Goal: Navigation & Orientation: Find specific page/section

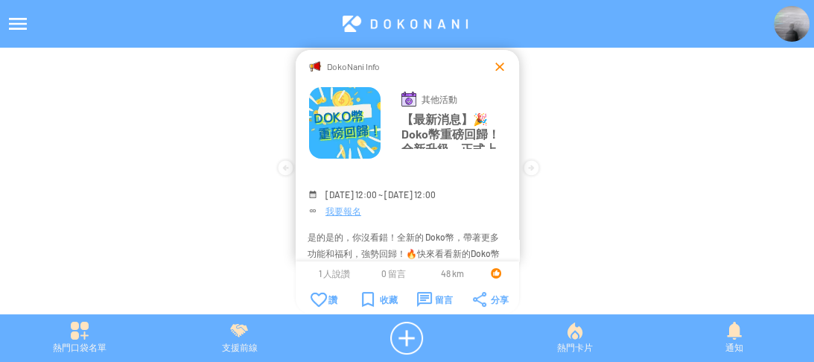
click at [502, 65] on div at bounding box center [499, 66] width 15 height 15
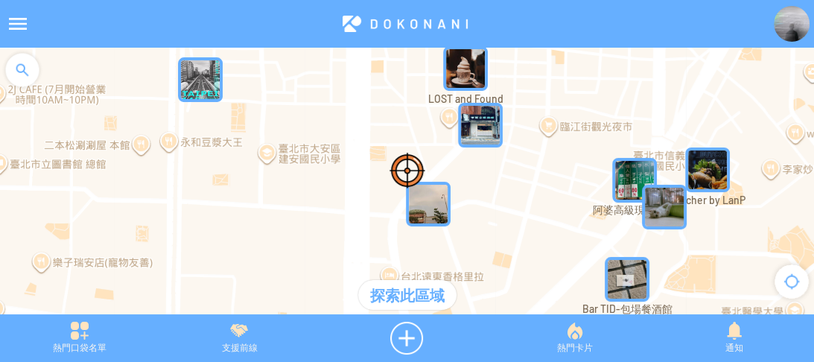
click at [793, 18] on img at bounding box center [791, 24] width 36 height 36
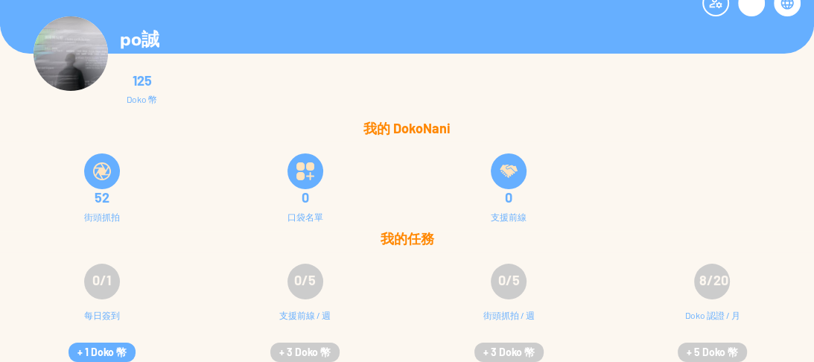
scroll to position [30, 0]
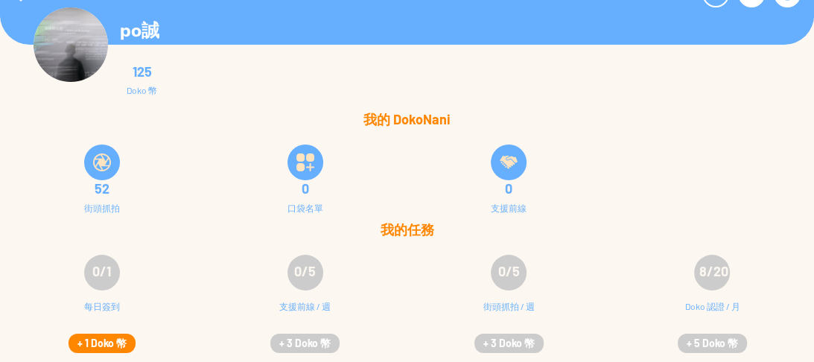
click at [111, 339] on button "+ 1 Doko 幣" at bounding box center [101, 342] width 67 height 19
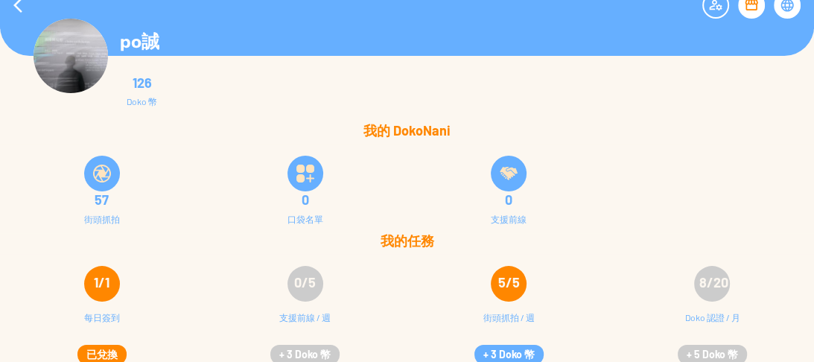
scroll to position [30, 0]
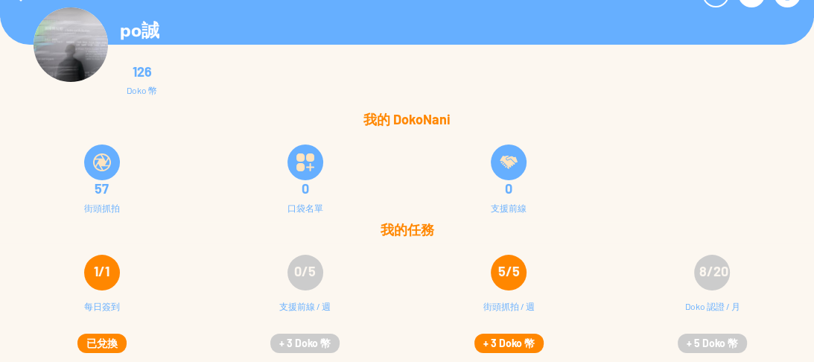
click at [520, 344] on button "+ 3 Doko 幣" at bounding box center [508, 342] width 69 height 19
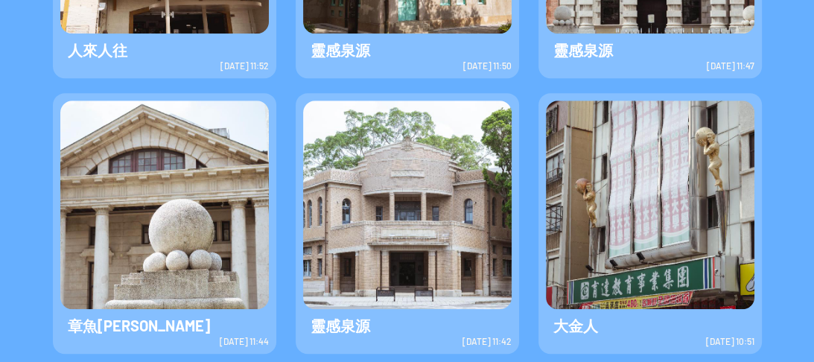
scroll to position [685, 0]
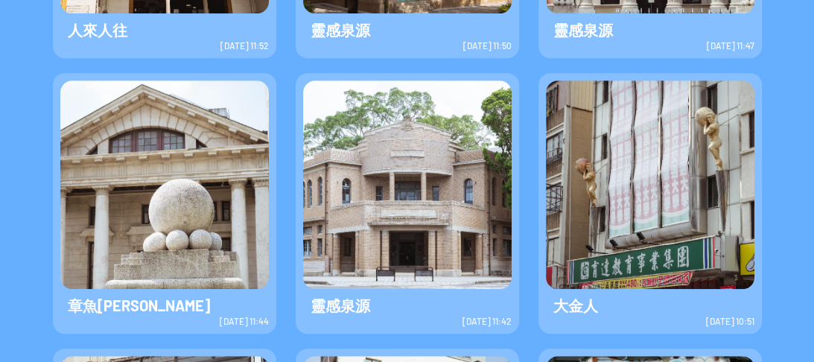
click at [395, 243] on img at bounding box center [407, 184] width 208 height 208
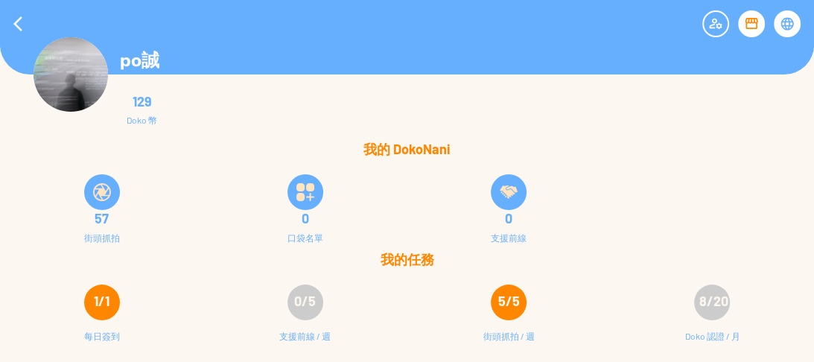
scroll to position [0, 0]
click at [21, 27] on div at bounding box center [18, 24] width 36 height 36
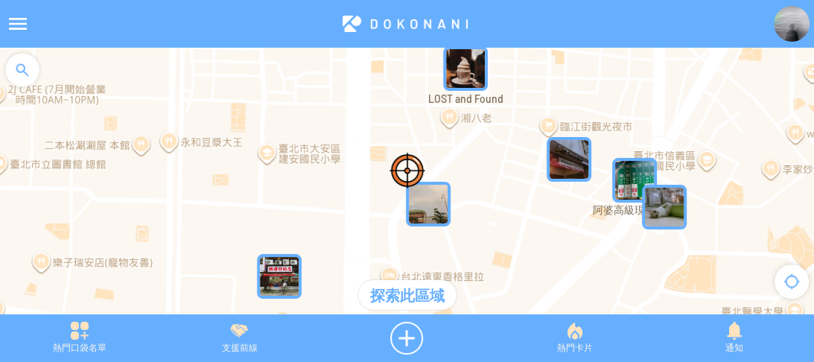
click at [17, 68] on div at bounding box center [22, 70] width 45 height 45
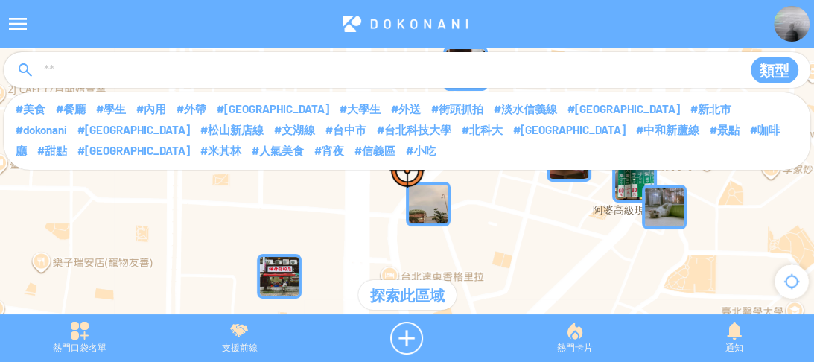
click at [86, 71] on input at bounding box center [386, 71] width 688 height 28
type input "****"
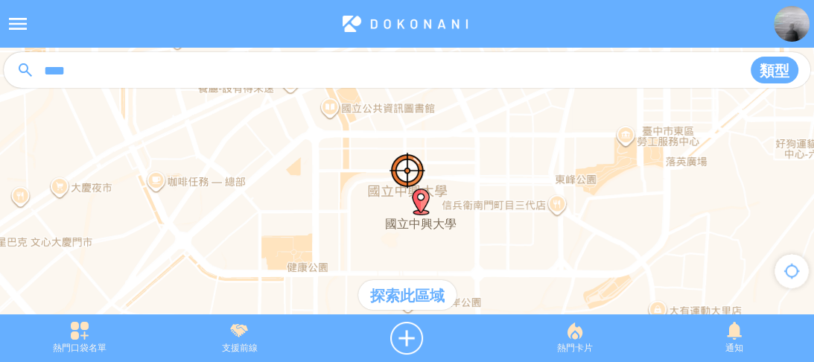
click at [400, 300] on div "探索此區域" at bounding box center [407, 295] width 98 height 30
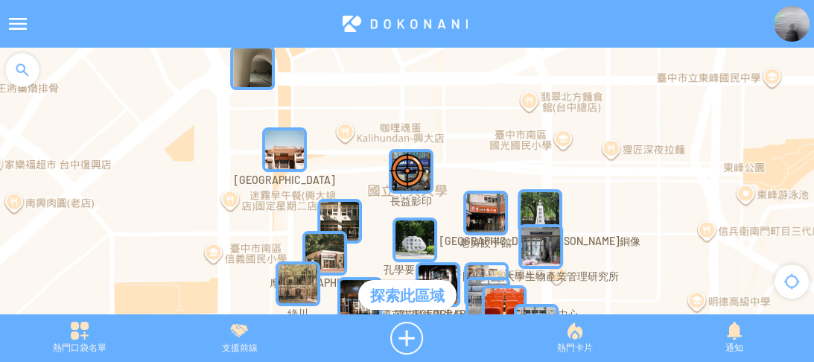
click at [484, 202] on img "7hUcL787SlBMapIcon" at bounding box center [485, 213] width 45 height 45
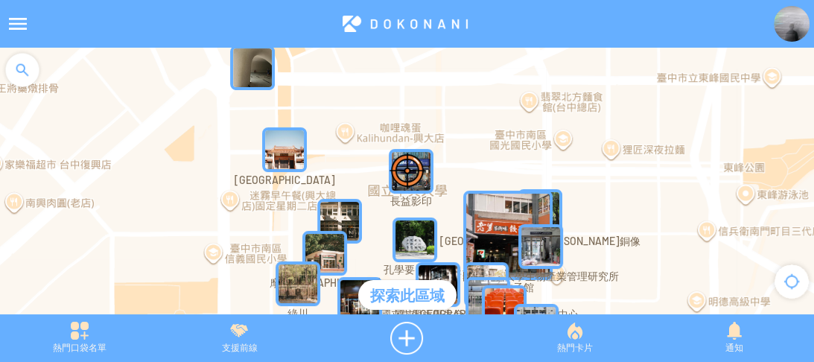
click at [487, 197] on img "7hUcL787SlBMapIcon" at bounding box center [507, 235] width 89 height 89
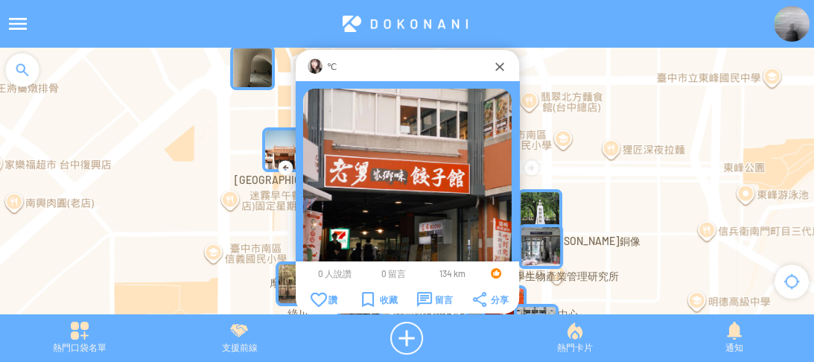
click at [313, 68] on img at bounding box center [314, 66] width 15 height 15
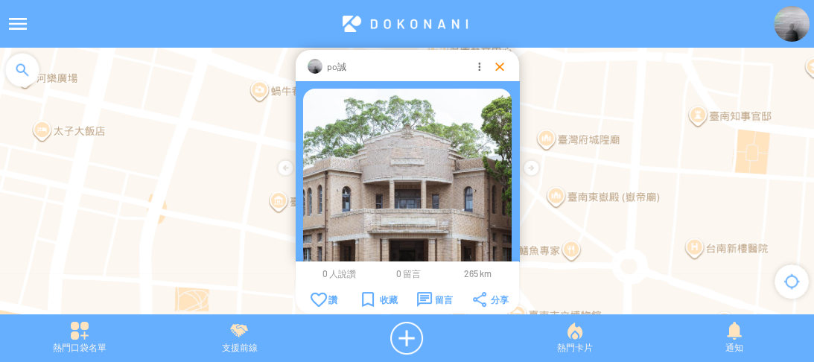
click at [505, 72] on div at bounding box center [499, 66] width 15 height 15
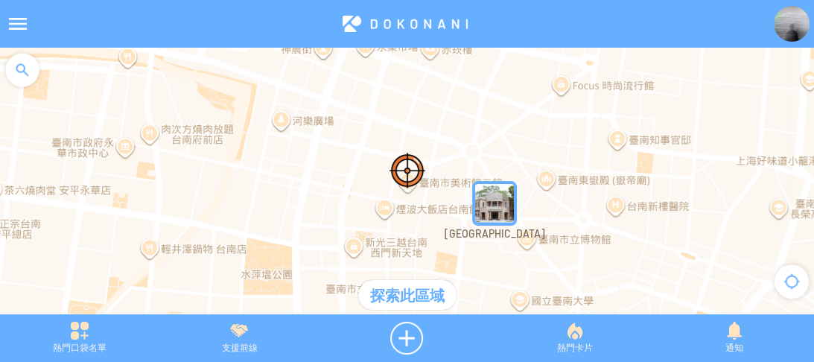
click at [399, 297] on div "探索此區域" at bounding box center [407, 295] width 98 height 30
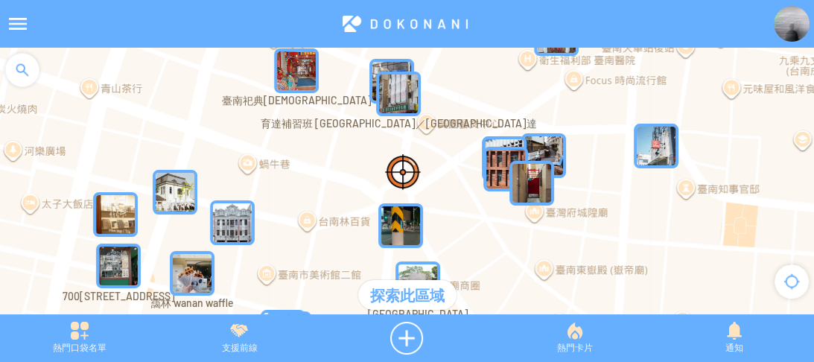
drag, startPoint x: 638, startPoint y: 191, endPoint x: 488, endPoint y: 237, distance: 156.6
click at [500, 276] on div at bounding box center [407, 188] width 814 height 281
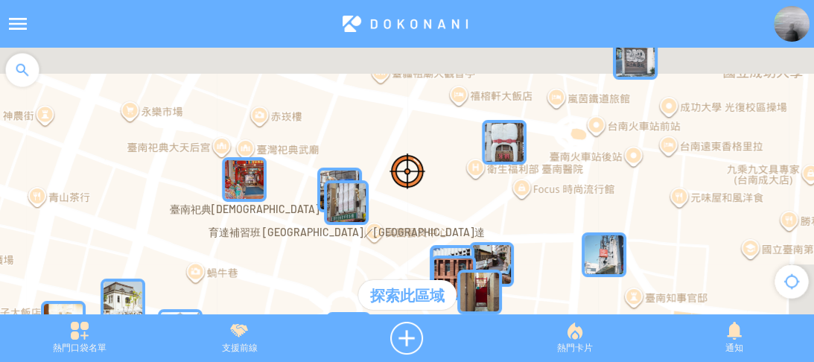
drag, startPoint x: 476, startPoint y: 106, endPoint x: 447, endPoint y: 208, distance: 107.0
click at [447, 208] on div at bounding box center [407, 188] width 814 height 281
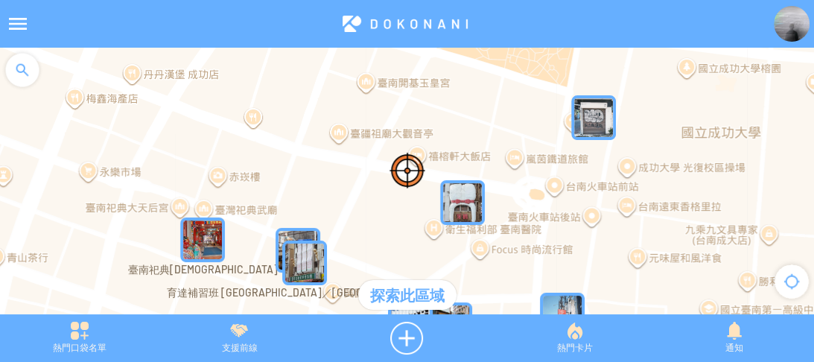
drag, startPoint x: 591, startPoint y: 131, endPoint x: 550, endPoint y: 185, distance: 68.0
click at [550, 185] on div at bounding box center [407, 188] width 814 height 281
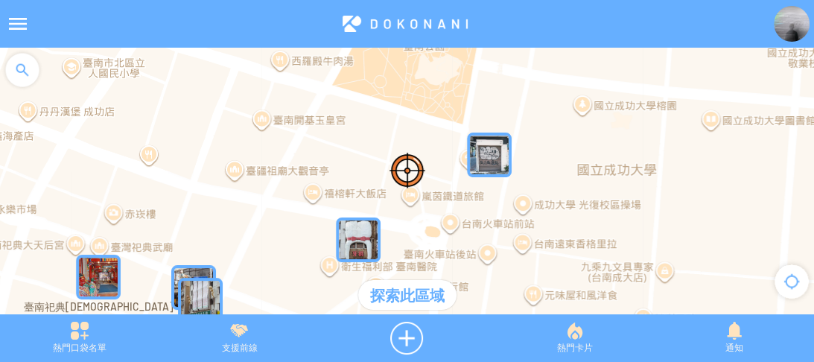
drag, startPoint x: 655, startPoint y: 174, endPoint x: 548, endPoint y: 210, distance: 113.0
click at [550, 211] on div at bounding box center [407, 188] width 814 height 281
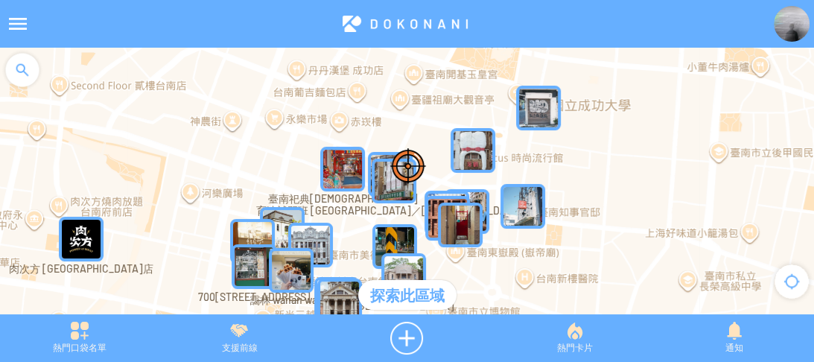
drag, startPoint x: 607, startPoint y: 192, endPoint x: 619, endPoint y: 92, distance: 101.3
click at [619, 92] on div at bounding box center [407, 188] width 814 height 281
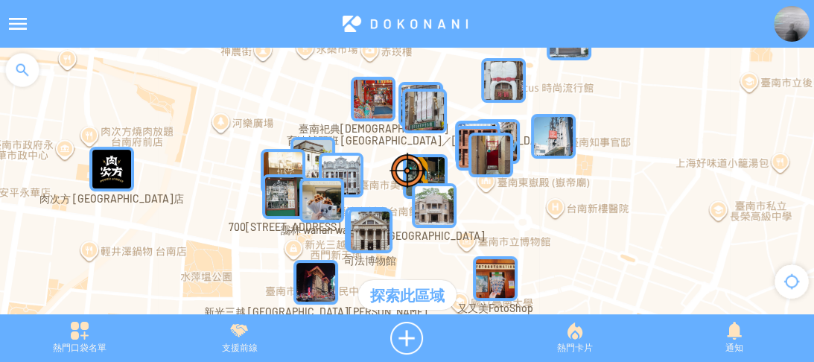
drag, startPoint x: 587, startPoint y: 207, endPoint x: 613, endPoint y: 155, distance: 58.3
click at [613, 155] on div at bounding box center [407, 188] width 814 height 281
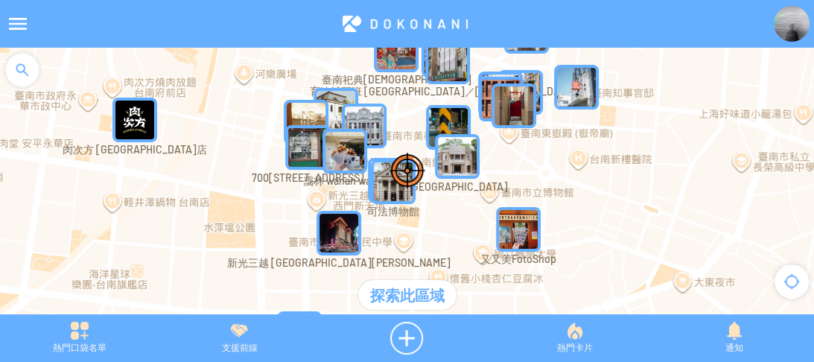
drag, startPoint x: 588, startPoint y: 226, endPoint x: 611, endPoint y: 179, distance: 52.3
click at [611, 179] on div at bounding box center [407, 188] width 814 height 281
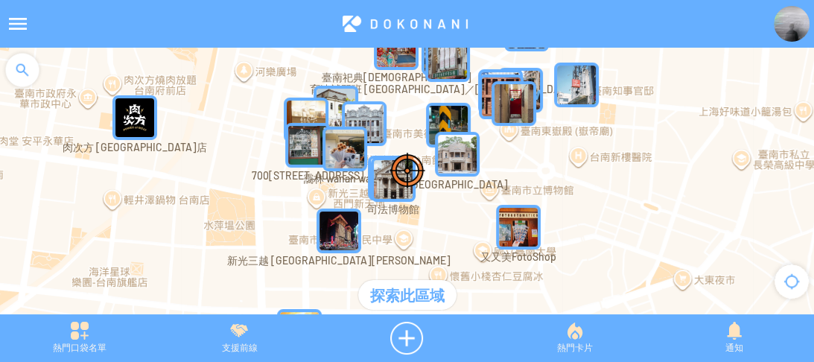
click at [516, 231] on img "SG52htqKE8SMapIcon" at bounding box center [518, 227] width 45 height 45
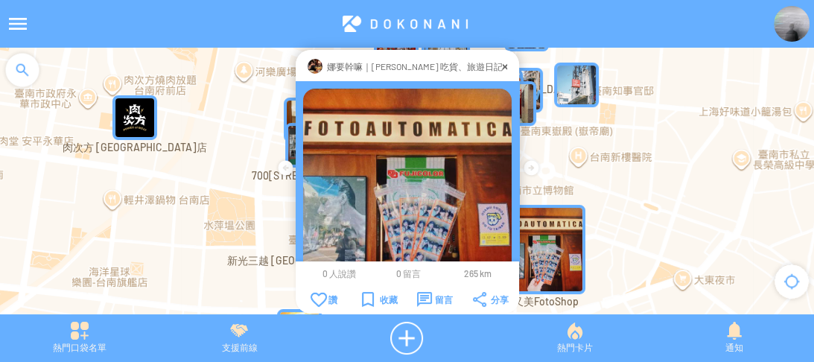
click at [516, 231] on td at bounding box center [407, 192] width 223 height 223
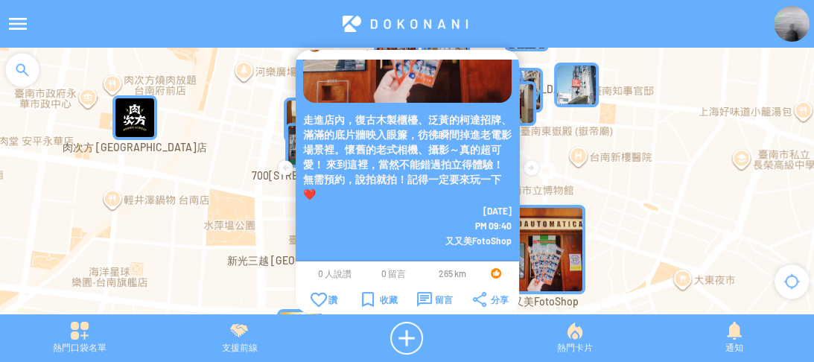
scroll to position [31, 0]
